Goal: Task Accomplishment & Management: Complete application form

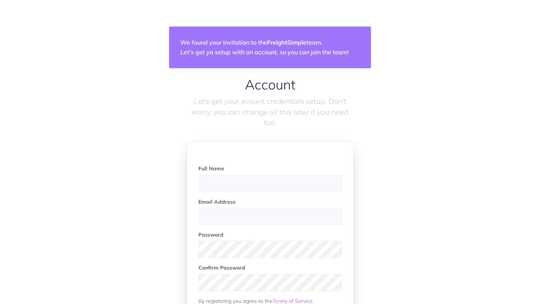
scroll to position [77, 0]
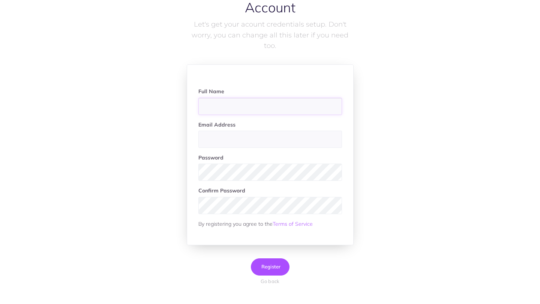
click at [267, 108] on input "text" at bounding box center [270, 106] width 144 height 17
type input "[PERSON_NAME]"
type input "[PERSON_NAME][EMAIL_ADDRESS][PERSON_NAME][DOMAIN_NAME]"
click at [249, 108] on input "[PERSON_NAME]" at bounding box center [270, 106] width 144 height 17
type input "[PERSON_NAME]"
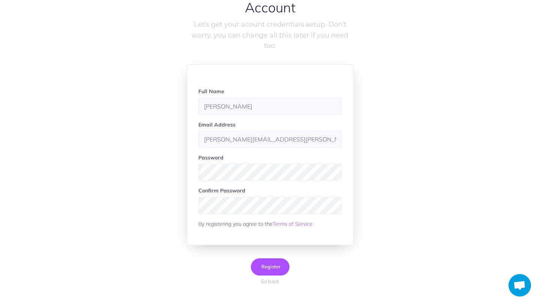
click at [404, 180] on div "Account Let's get your acount credentials setup. Don't worry, you can change al…" at bounding box center [269, 154] width 427 height 308
click at [431, 176] on div "Account Let's get your acount credentials setup. Don't worry, you can change al…" at bounding box center [269, 154] width 427 height 308
click at [262, 266] on span "Register" at bounding box center [269, 267] width 21 height 6
